Goal: Navigation & Orientation: Find specific page/section

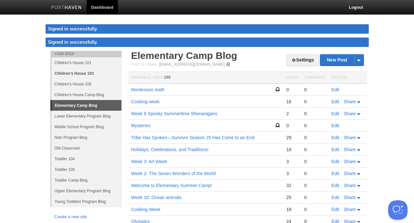
click at [84, 74] on link "Children's House 103" at bounding box center [86, 73] width 70 height 11
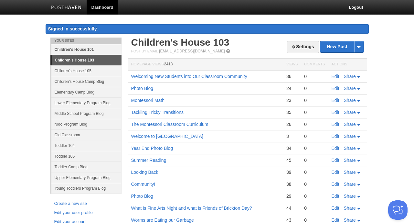
click at [73, 53] on link "Children's House 101" at bounding box center [86, 49] width 70 height 11
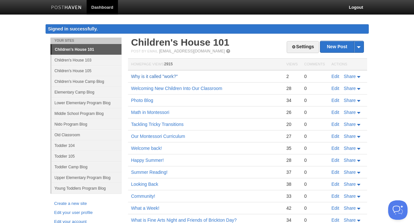
click at [154, 77] on link "Why is it called "work?"" at bounding box center [154, 76] width 47 height 5
click at [90, 59] on link "Children's House 103" at bounding box center [86, 60] width 70 height 11
click at [72, 61] on link "Children's House 103" at bounding box center [86, 60] width 70 height 11
click at [19, 62] on body "Dashboard Logout Signed in successfully. Signed in successfully. × Your Sites C…" at bounding box center [207, 166] width 414 height 333
